Goal: Information Seeking & Learning: Learn about a topic

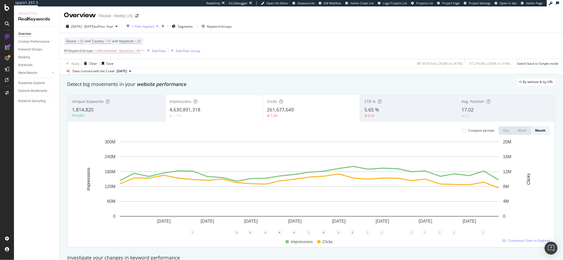
scroll to position [212, 0]
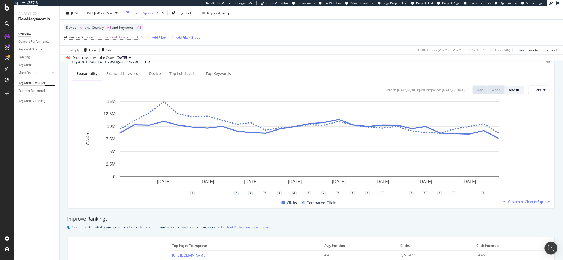
click at [24, 81] on div "Keywords Explorer" at bounding box center [31, 83] width 27 height 6
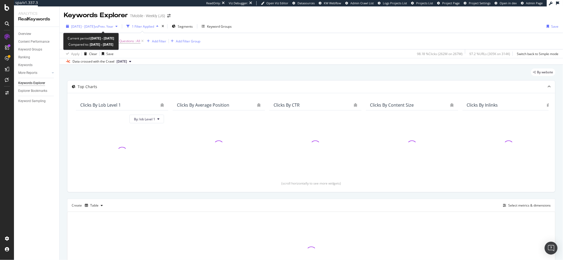
click at [86, 27] on span "[DATE] - [DATE]" at bounding box center [83, 26] width 24 height 5
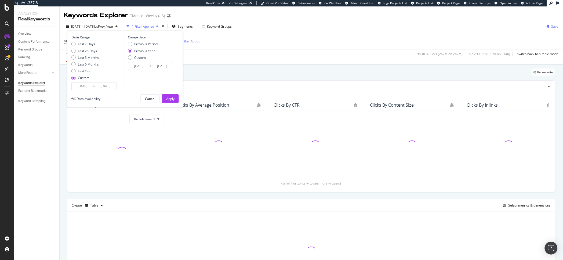
click at [89, 89] on input "[DATE]" at bounding box center [82, 86] width 21 height 8
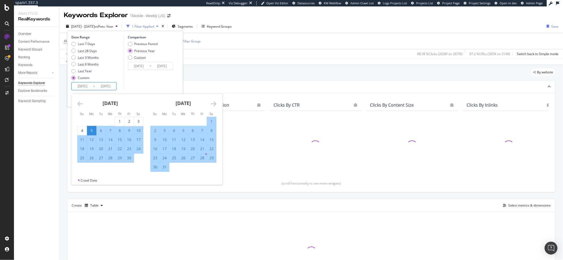
click at [214, 102] on icon "Move forward to switch to the next month." at bounding box center [214, 103] width 6 height 6
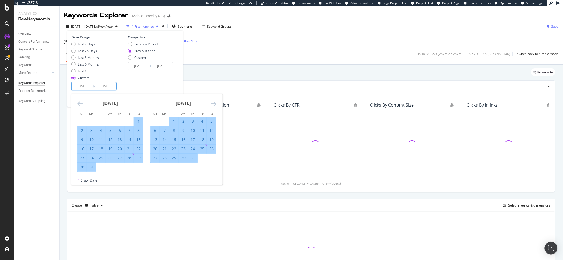
click at [214, 102] on icon "Move forward to switch to the next month." at bounding box center [214, 103] width 6 height 6
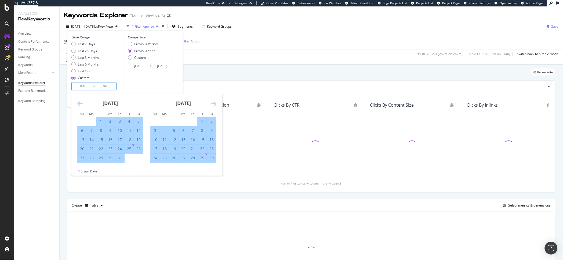
click at [214, 102] on icon "Move forward to switch to the next month." at bounding box center [214, 103] width 6 height 6
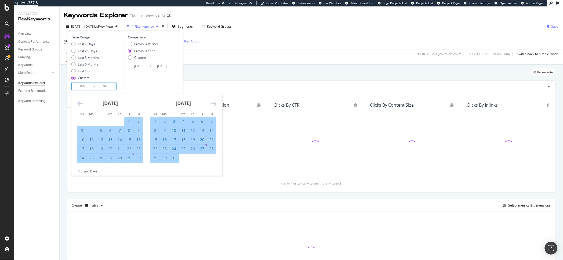
click at [214, 102] on icon "Move forward to switch to the next month." at bounding box center [214, 103] width 6 height 6
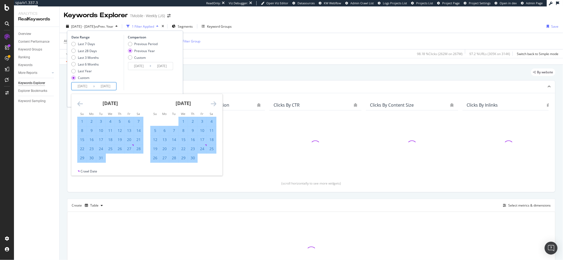
click at [214, 102] on icon "Move forward to switch to the next month." at bounding box center [214, 103] width 6 height 6
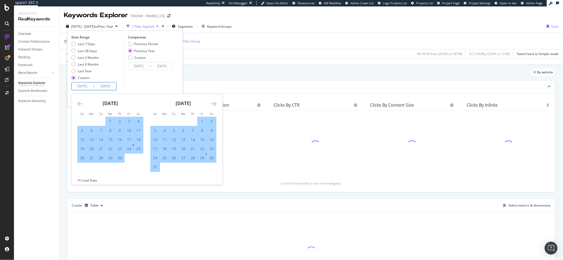
click at [214, 102] on icon "Move forward to switch to the next month." at bounding box center [214, 103] width 6 height 6
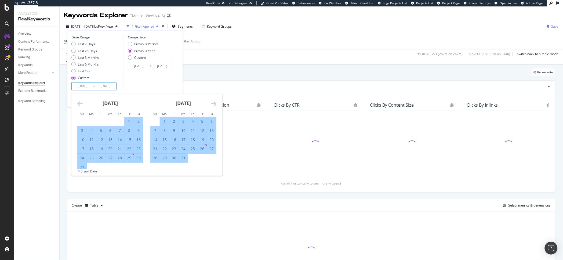
click at [214, 102] on icon "Move forward to switch to the next month." at bounding box center [214, 103] width 6 height 6
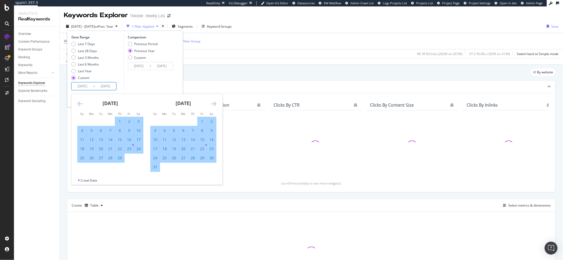
click at [204, 120] on div "1" at bounding box center [202, 121] width 9 height 5
type input "[DATE]"
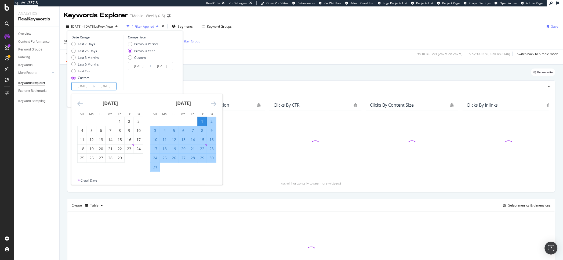
click at [157, 80] on div "Comparison Previous Period Previous Year Custom [DATE] Navigate forward to inte…" at bounding box center [148, 62] width 51 height 55
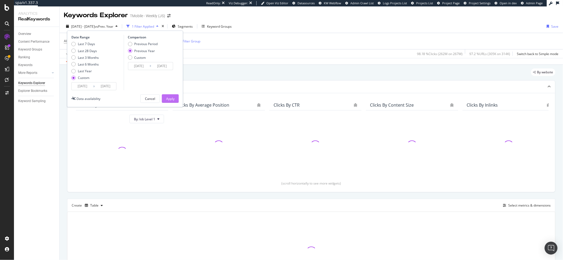
click at [174, 99] on button "Apply" at bounding box center [170, 98] width 17 height 9
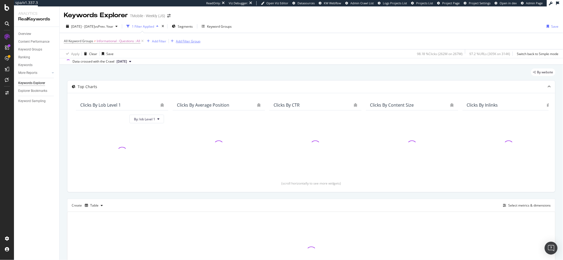
click at [191, 41] on div "Add Filter Group" at bounding box center [188, 41] width 24 height 5
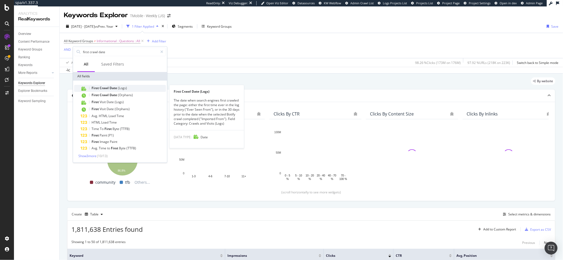
type input "first crawl date"
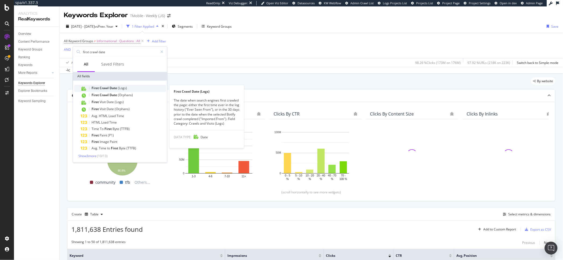
click at [114, 86] on span "Date" at bounding box center [114, 88] width 8 height 5
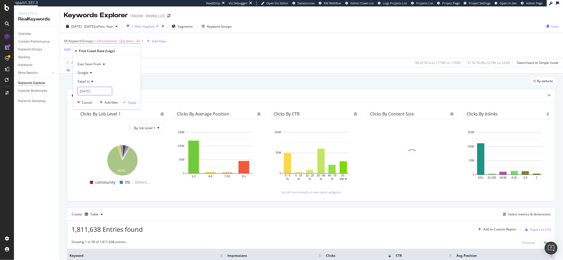
click at [96, 91] on input "[DATE]" at bounding box center [94, 91] width 35 height 9
click at [89, 84] on div "Equal to" at bounding box center [106, 81] width 59 height 9
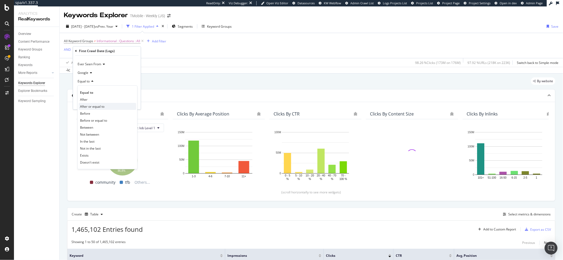
click at [90, 106] on span "After or equal to" at bounding box center [92, 106] width 24 height 5
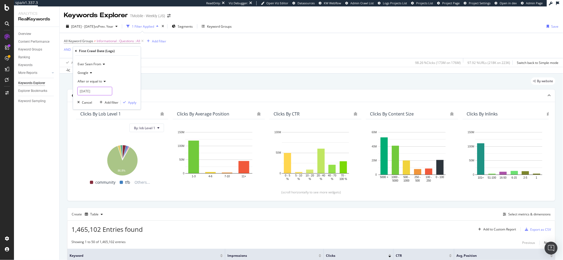
click at [89, 94] on input "[DATE]" at bounding box center [94, 91] width 35 height 9
click at [83, 101] on link at bounding box center [82, 100] width 5 height 9
click at [88, 101] on link at bounding box center [89, 100] width 4 height 9
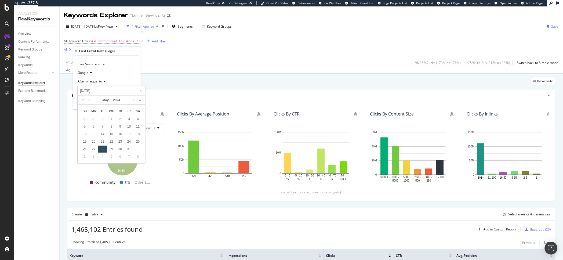
click at [89, 102] on link at bounding box center [89, 100] width 4 height 9
click at [127, 117] on div "1" at bounding box center [129, 119] width 9 height 7
type input "[DATE]"
click at [127, 104] on div "Apply" at bounding box center [129, 102] width 16 height 5
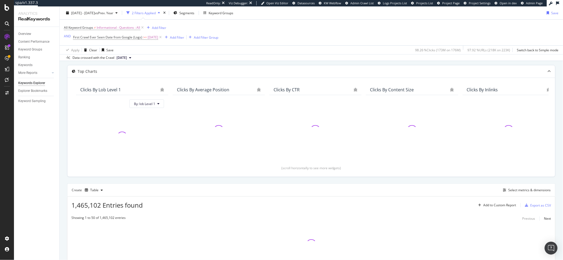
scroll to position [54, 0]
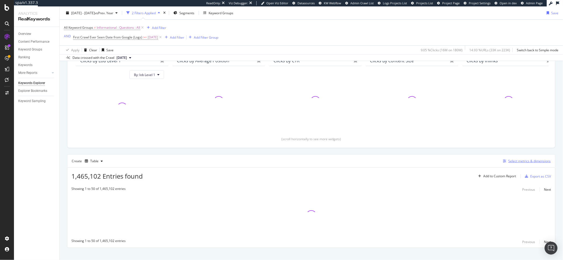
click at [503, 163] on icon "button" at bounding box center [504, 160] width 3 height 3
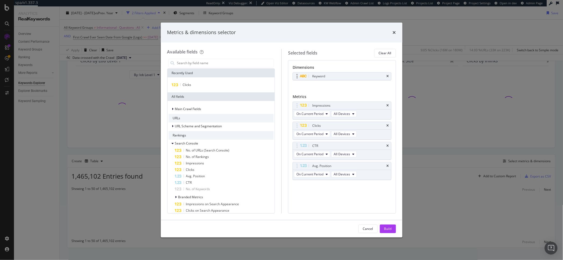
click at [385, 74] on div "Keyword" at bounding box center [348, 76] width 74 height 5
click at [387, 76] on icon "times" at bounding box center [388, 76] width 2 height 3
click at [194, 63] on input "modal" at bounding box center [225, 63] width 97 height 8
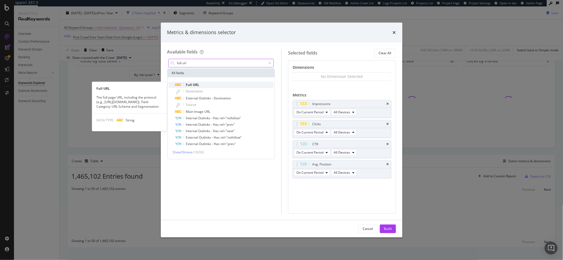
type input "full url"
click at [193, 85] on span "URL" at bounding box center [196, 84] width 6 height 5
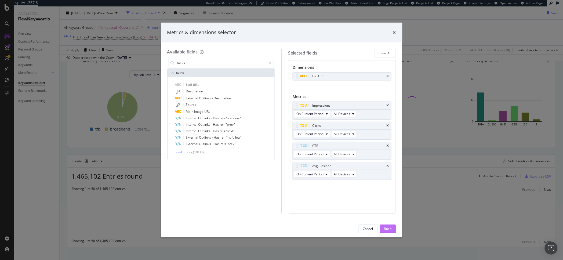
click at [387, 227] on div "Build" at bounding box center [388, 228] width 8 height 5
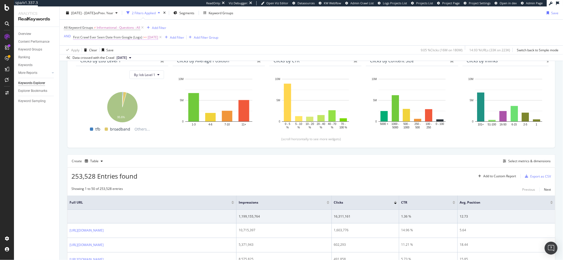
click at [85, 38] on span "First Crawl Ever Seen Date from Google (Logs)" at bounding box center [107, 37] width 69 height 5
click at [320, 41] on div "All Keyword Groups ≠ Informational : Questions : All Add Filter AND First Crawl…" at bounding box center [311, 33] width 495 height 26
click at [501, 162] on div "button" at bounding box center [505, 160] width 8 height 3
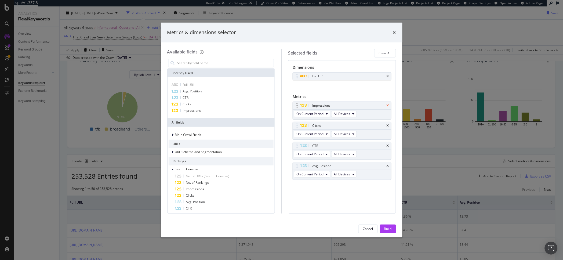
click at [388, 104] on icon "times" at bounding box center [388, 105] width 2 height 3
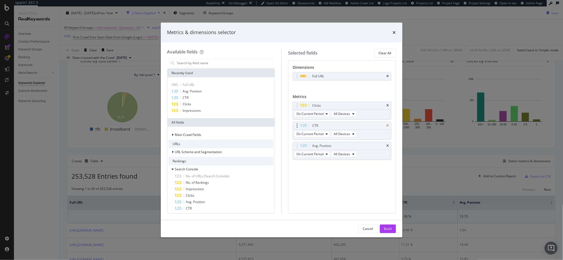
click at [388, 125] on icon "times" at bounding box center [388, 125] width 2 height 3
click at [388, 126] on icon "times" at bounding box center [388, 125] width 2 height 3
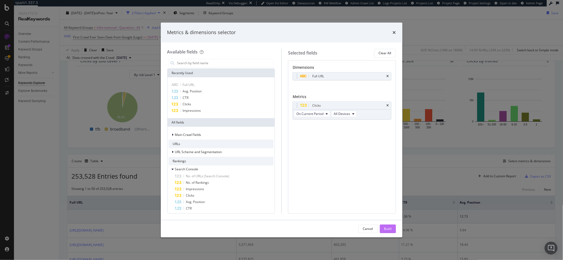
click at [392, 226] on button "Build" at bounding box center [388, 228] width 16 height 9
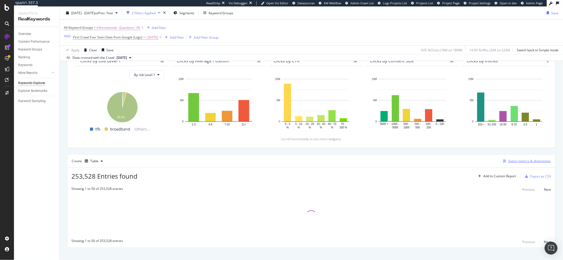
click at [501, 159] on div "Select metrics & dimensions" at bounding box center [526, 161] width 50 height 6
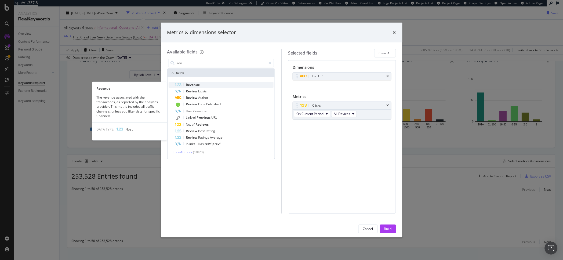
type input "rev"
click at [195, 85] on span "Revenue" at bounding box center [193, 84] width 14 height 5
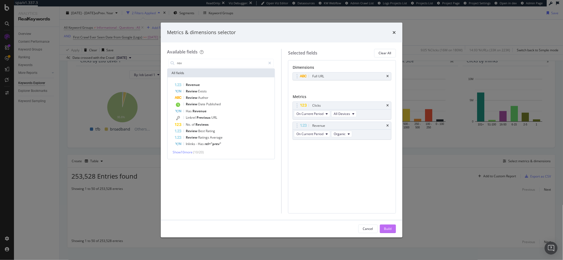
click at [392, 227] on button "Build" at bounding box center [388, 228] width 16 height 9
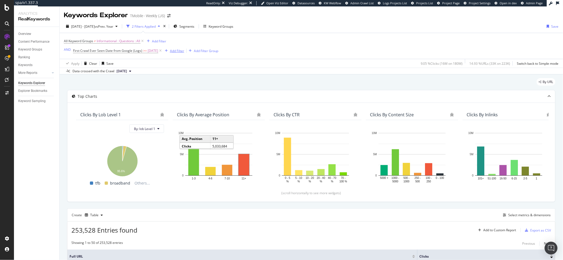
click at [176, 49] on div "Add Filter" at bounding box center [177, 51] width 14 height 5
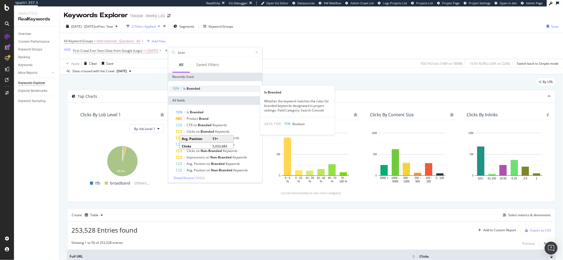
type input "bran"
click at [193, 86] on span "Branded" at bounding box center [194, 88] width 14 height 5
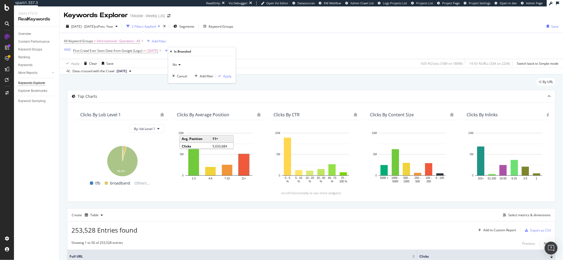
click at [232, 78] on div "No Cancel Add filter Apply" at bounding box center [202, 69] width 68 height 27
click at [229, 78] on button "Apply" at bounding box center [224, 76] width 16 height 5
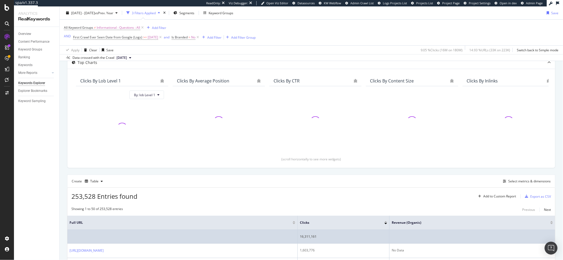
scroll to position [111, 0]
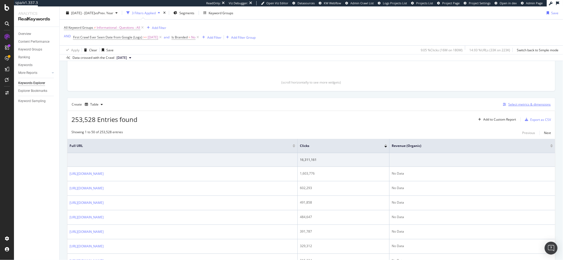
click at [502, 107] on div "Select metrics & dimensions" at bounding box center [526, 104] width 50 height 6
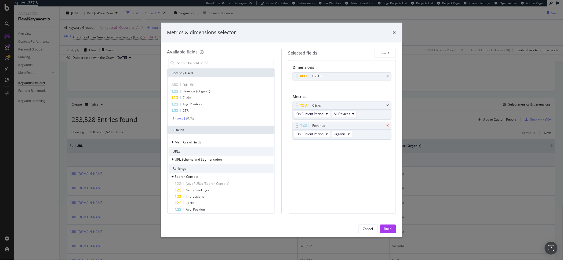
click at [387, 125] on icon "times" at bounding box center [388, 125] width 2 height 3
click at [389, 231] on div "Build" at bounding box center [388, 229] width 8 height 8
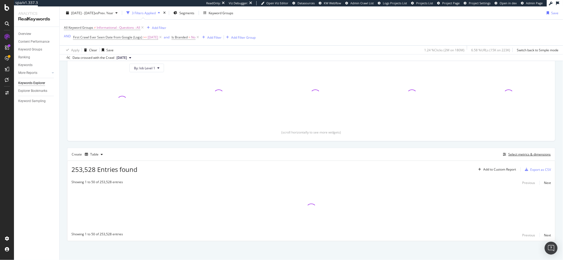
scroll to position [61, 0]
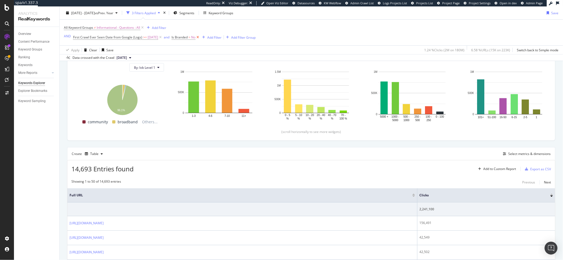
click at [200, 37] on icon at bounding box center [197, 37] width 5 height 5
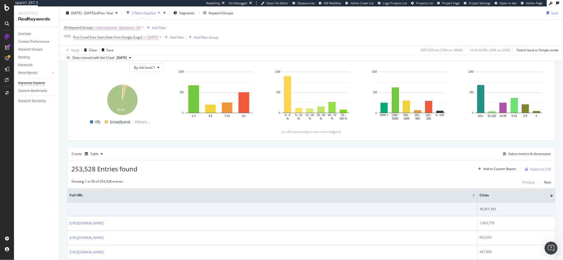
click at [109, 37] on span "First Crawl Ever Seen Date from Google (Logs)" at bounding box center [107, 37] width 69 height 5
click at [95, 66] on span "After or equal to" at bounding box center [90, 67] width 24 height 5
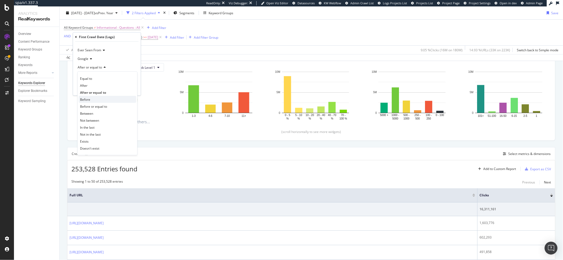
click at [110, 98] on div "Before" at bounding box center [107, 99] width 57 height 7
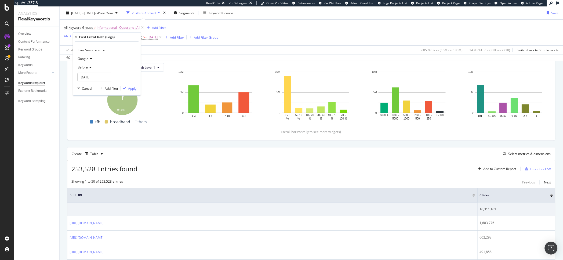
click at [133, 89] on div "Apply" at bounding box center [132, 88] width 8 height 5
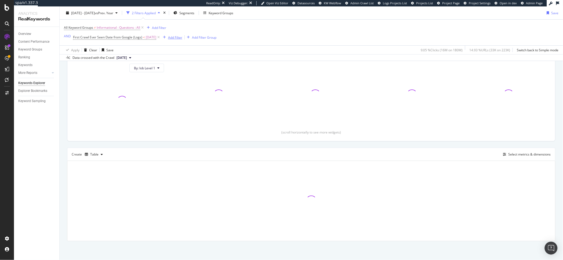
click at [181, 38] on div "Add Filter" at bounding box center [175, 37] width 14 height 5
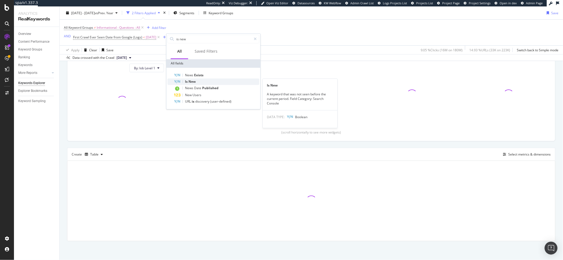
type input "is new"
click at [193, 79] on div "Is New" at bounding box center [216, 81] width 85 height 6
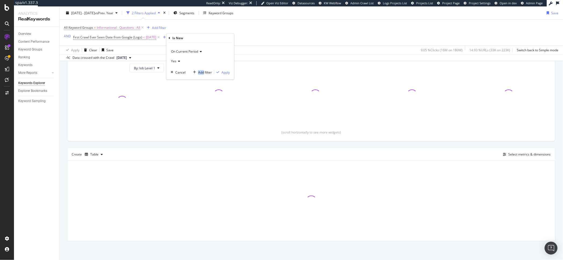
click at [193, 79] on div "On Current Period Yes Cancel Add filter Apply" at bounding box center [200, 61] width 68 height 37
click at [228, 73] on div "Apply" at bounding box center [225, 72] width 8 height 5
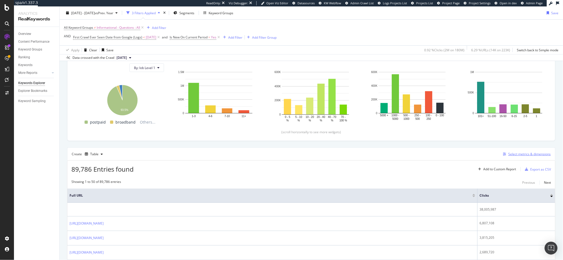
click at [501, 156] on div "button" at bounding box center [505, 153] width 8 height 3
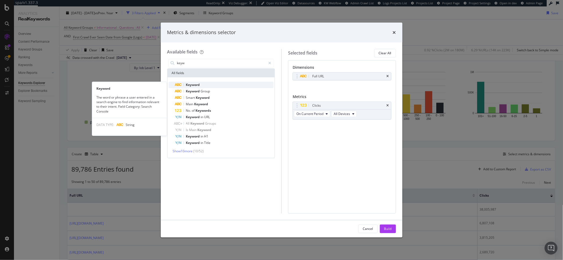
type input "keyw"
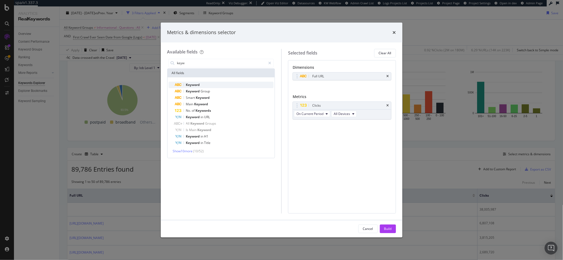
click at [191, 83] on span "Keyword" at bounding box center [193, 84] width 14 height 5
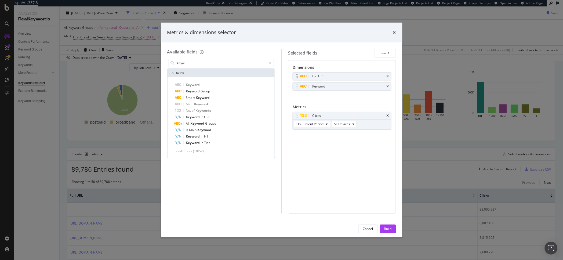
click at [386, 77] on div "Full URL" at bounding box center [342, 76] width 98 height 8
click at [387, 77] on icon "times" at bounding box center [388, 76] width 2 height 3
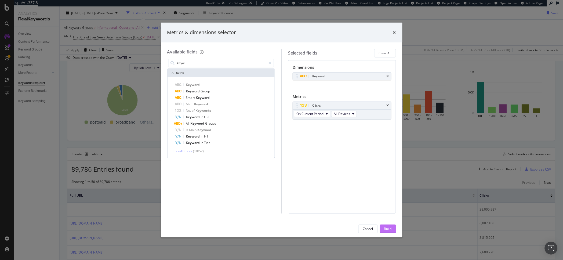
click at [384, 229] on div "Build" at bounding box center [388, 228] width 8 height 5
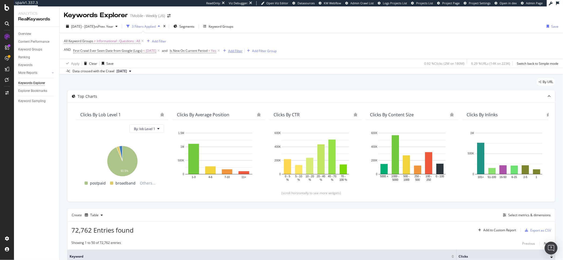
click at [242, 52] on div "Add Filter" at bounding box center [235, 51] width 14 height 5
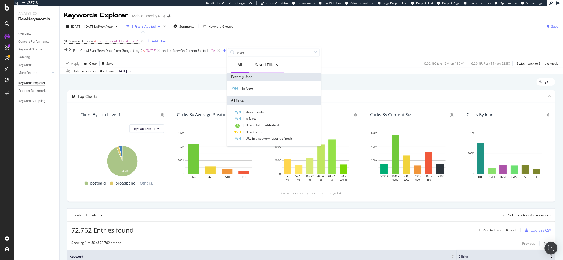
type input "brand"
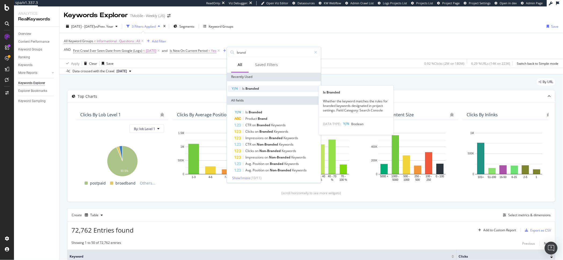
click at [261, 89] on div "Is Branded" at bounding box center [274, 88] width 92 height 6
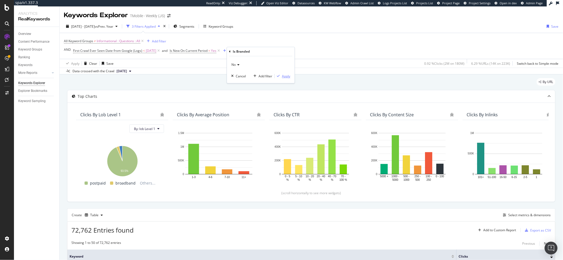
click at [289, 76] on div "Apply" at bounding box center [286, 76] width 8 height 5
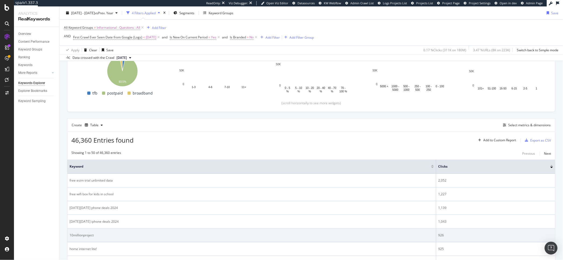
scroll to position [91, 0]
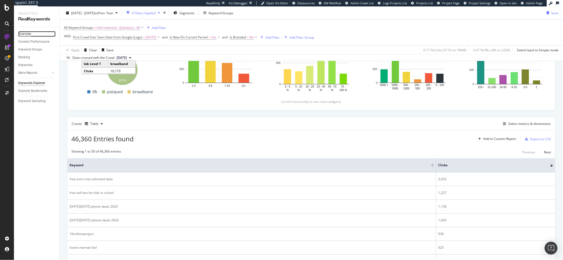
click at [24, 35] on div "Overview" at bounding box center [24, 34] width 13 height 6
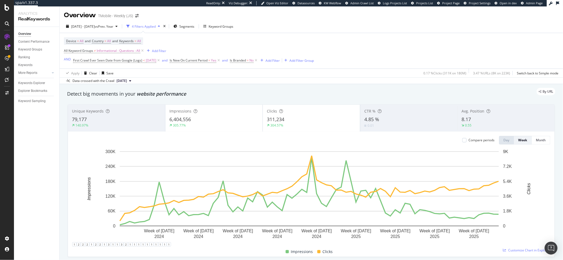
click at [133, 122] on div "79,177" at bounding box center [116, 119] width 89 height 7
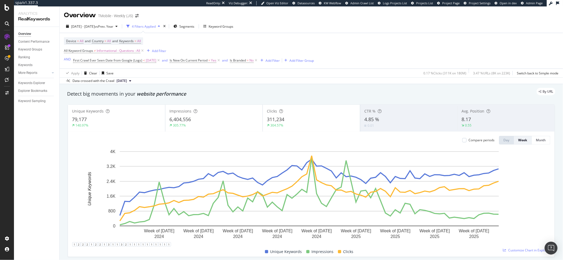
click at [216, 122] on div "6,404,556" at bounding box center [213, 119] width 89 height 7
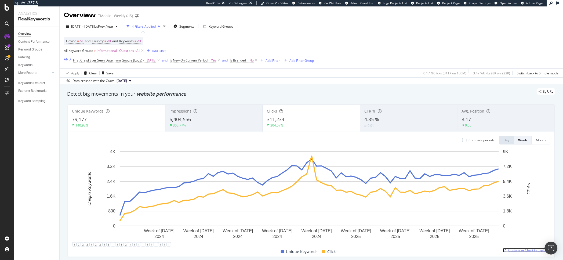
click at [511, 252] on span "Customize Chart in Explorer" at bounding box center [529, 250] width 42 height 5
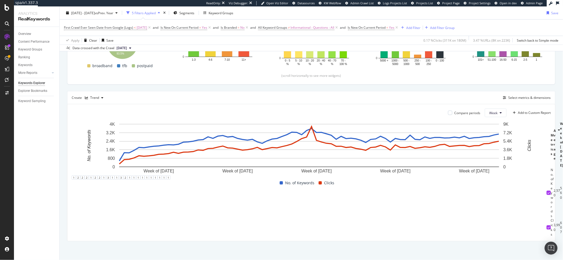
scroll to position [0, 1686]
drag, startPoint x: 144, startPoint y: 186, endPoint x: 543, endPoint y: 193, distance: 399.5
copy tr "Week of [DATE] Week of [DATE] Week of [DATE] Week of [DATE] Week of [DATE] Week…"
drag, startPoint x: 156, startPoint y: 206, endPoint x: 540, endPoint y: 207, distance: 383.6
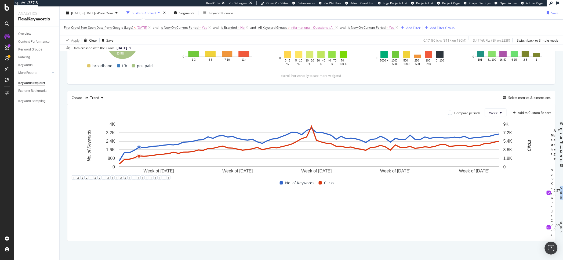
copy tr "560 1,325 1,311 1,546 1,820 1,789 1,866 1,927 1,962 2,027 2,076 2,055 2,118 2,3…"
drag, startPoint x: 157, startPoint y: 227, endPoint x: 334, endPoint y: 215, distance: 178.1
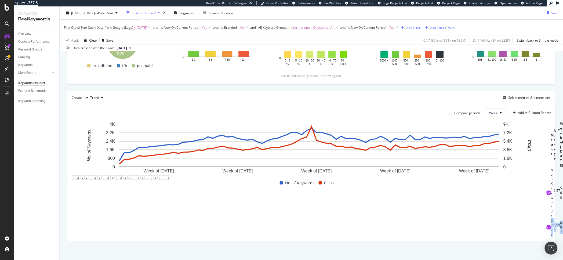
click at [563, 228] on td "1,593" at bounding box center [568, 227] width 3 height 19
drag, startPoint x: 153, startPoint y: 227, endPoint x: 556, endPoint y: 226, distance: 402.4
click at [556, 226] on div "By URL Top Charts Clicks By lob Level 1 By: lob Level 1 Hold CMD (⌘) while clic…" at bounding box center [311, 108] width 503 height 303
copy table "Metrics Average Week of [DATE] Week of [DATE] Week of [DATE] Week of [DATE] Wee…"
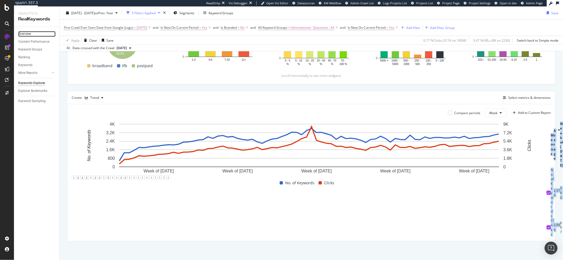
click at [32, 36] on link "Overview" at bounding box center [36, 34] width 37 height 6
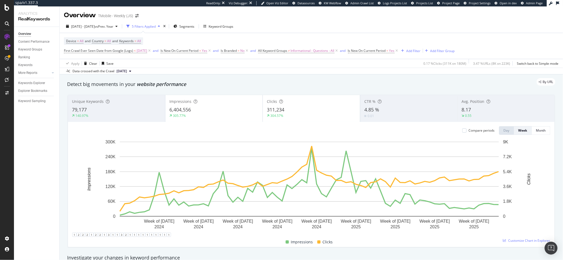
click at [136, 107] on div "79,177" at bounding box center [116, 109] width 89 height 7
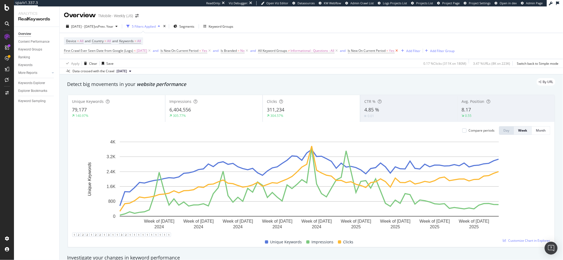
click at [399, 53] on icon at bounding box center [397, 50] width 5 height 5
click at [213, 117] on div "305.77%" at bounding box center [213, 115] width 89 height 5
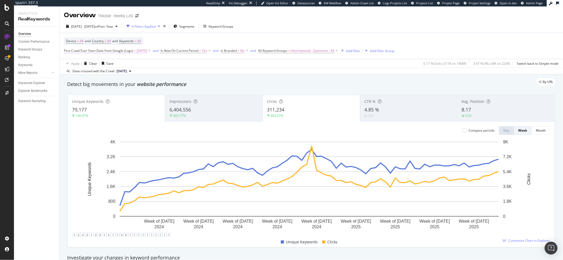
click at [129, 52] on span "First Crawl Ever Seen Date from Google (Logs)" at bounding box center [98, 50] width 69 height 5
click at [160, 64] on div "Apply Clear Save 0.17 % Clicks ( 311K on 180M ) 3.47 % URLs ( 8K on 223K ) Swit…" at bounding box center [311, 63] width 503 height 9
click at [141, 42] on span "All" at bounding box center [139, 41] width 4 height 8
click at [136, 52] on icon "button" at bounding box center [135, 53] width 2 height 3
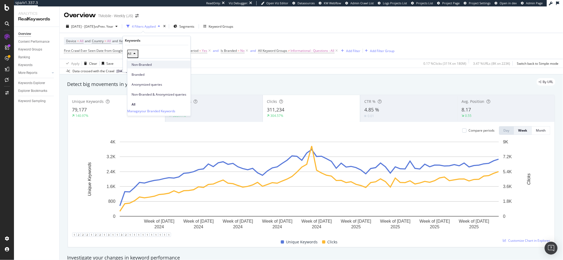
click at [149, 67] on div "Non-Branded" at bounding box center [158, 65] width 63 height 8
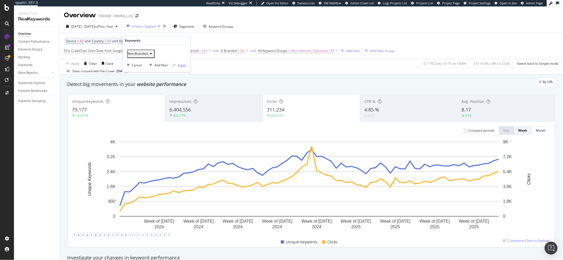
click at [177, 64] on div "button" at bounding box center [174, 64] width 7 height 3
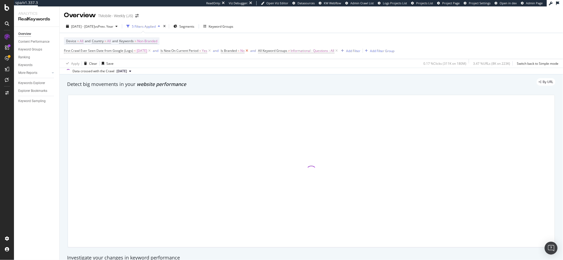
click at [249, 53] on icon at bounding box center [247, 50] width 5 height 5
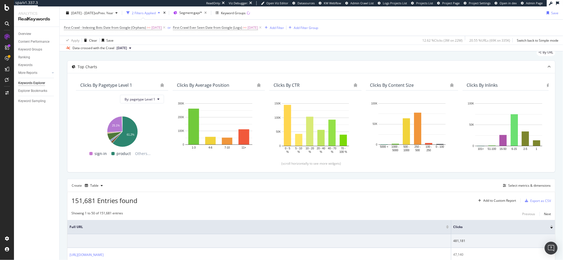
scroll to position [17, 0]
